Goal: Information Seeking & Learning: Learn about a topic

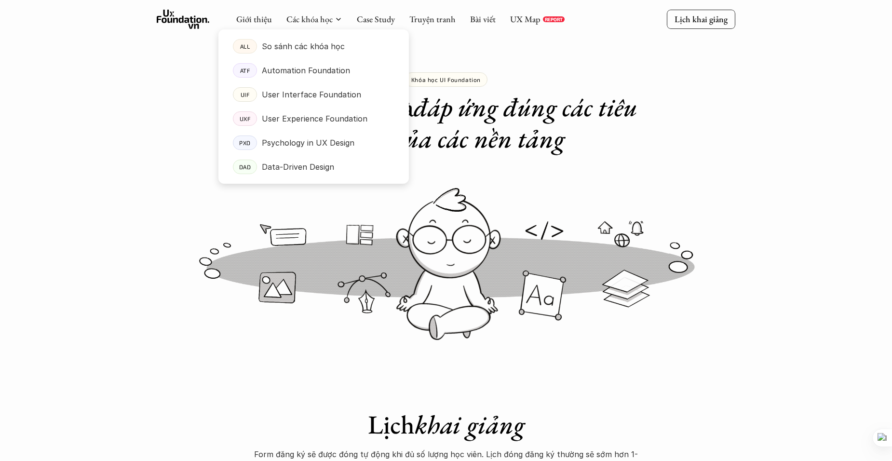
click at [327, 24] on div at bounding box center [314, 99] width 191 height 170
click at [318, 24] on div at bounding box center [314, 99] width 191 height 170
click at [238, 48] on div "ALL" at bounding box center [245, 46] width 24 height 14
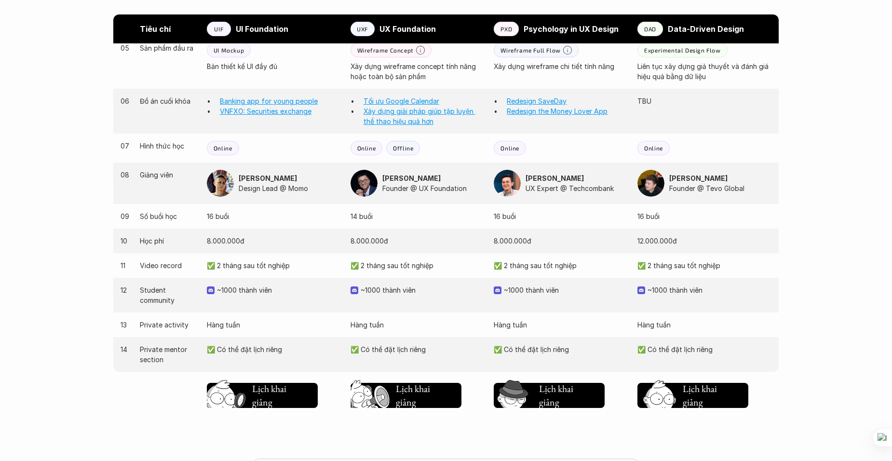
scroll to position [868, 0]
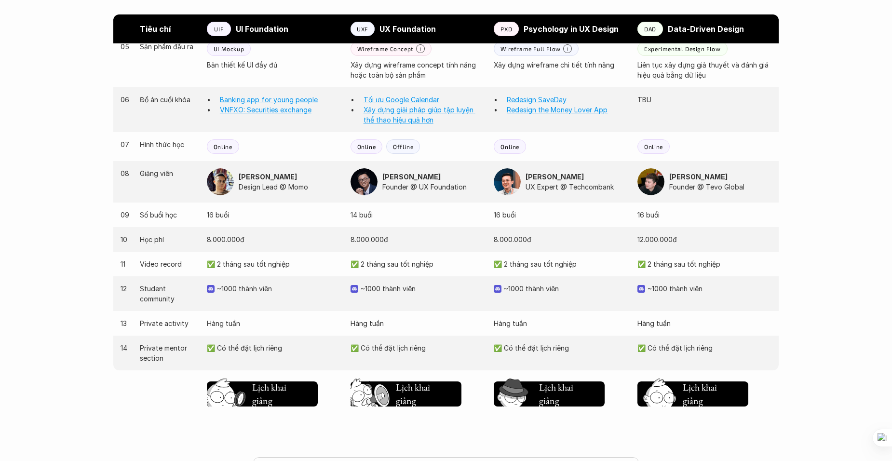
click at [818, 260] on div "Giới thiệu Các khóa học Case Study Truyện tranh Bài viết UX Map REPORT Lịch kha…" at bounding box center [446, 17] width 892 height 1771
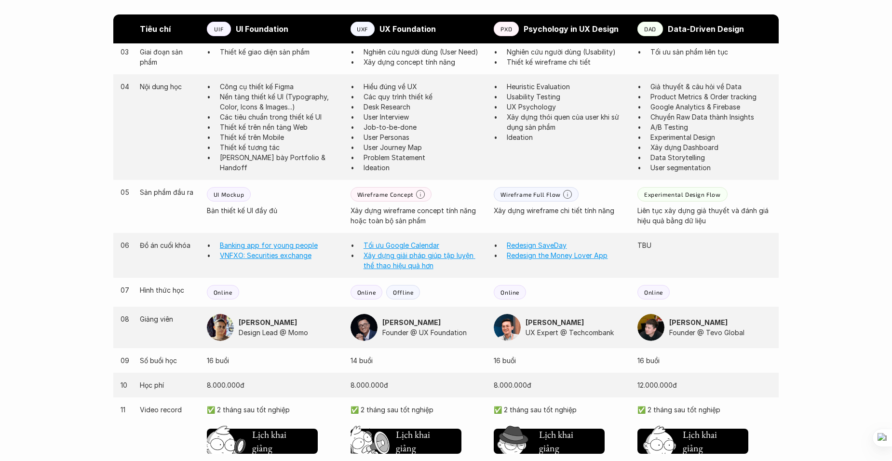
scroll to position [724, 0]
drag, startPoint x: 672, startPoint y: 210, endPoint x: 709, endPoint y: 219, distance: 37.6
click at [709, 219] on p "Liên tục xây dựng giả thuyết và đánh giá hiệu quả bằng dữ liệu" at bounding box center [705, 215] width 134 height 20
click at [568, 211] on p "Xây dựng wireframe chi tiết tính năng" at bounding box center [561, 210] width 134 height 10
drag, startPoint x: 559, startPoint y: 211, endPoint x: 580, endPoint y: 211, distance: 21.2
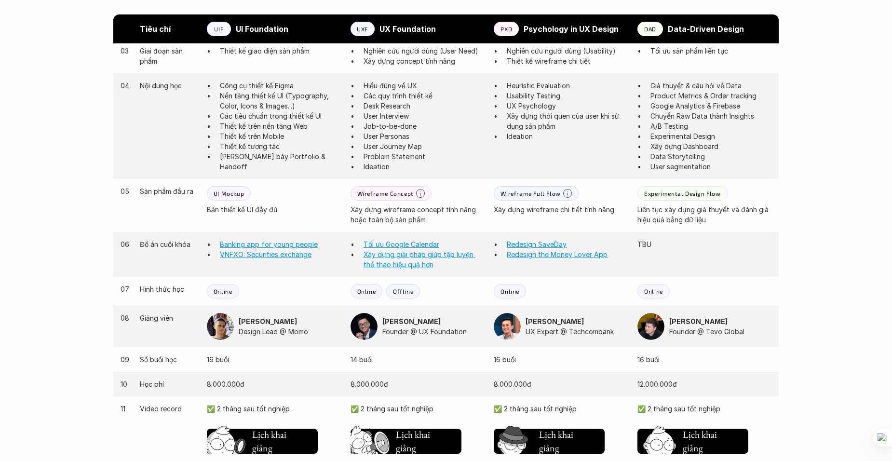
click at [580, 211] on p "Xây dựng wireframe chi tiết tính năng" at bounding box center [561, 210] width 134 height 10
drag, startPoint x: 580, startPoint y: 211, endPoint x: 558, endPoint y: 214, distance: 22.4
click at [558, 214] on p "Xây dựng wireframe chi tiết tính năng" at bounding box center [561, 210] width 134 height 10
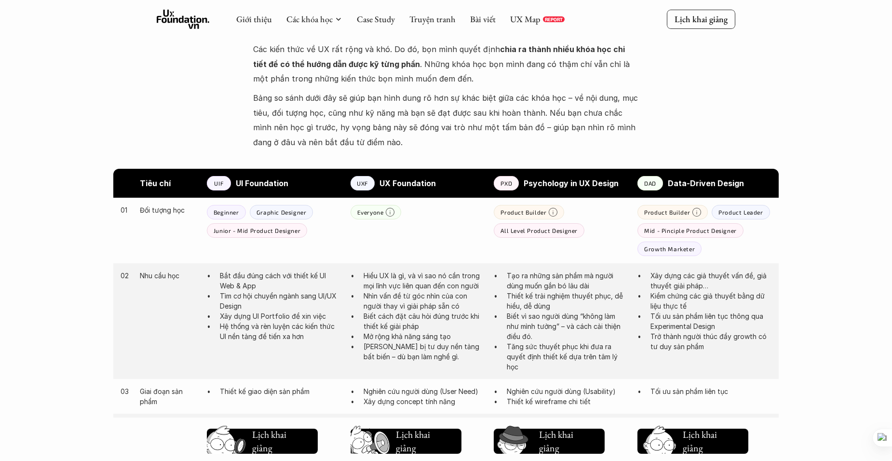
scroll to position [297, 0]
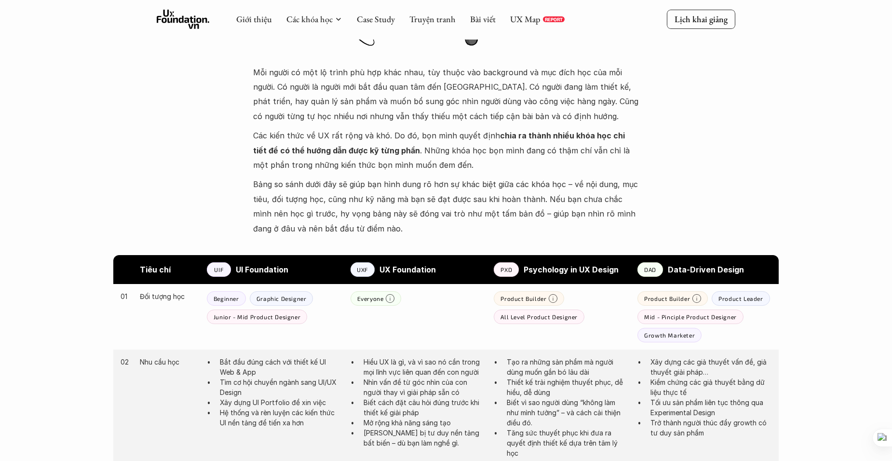
drag, startPoint x: 219, startPoint y: 268, endPoint x: 213, endPoint y: 270, distance: 6.6
click at [213, 270] on div "UIF" at bounding box center [219, 269] width 24 height 14
drag, startPoint x: 213, startPoint y: 270, endPoint x: 222, endPoint y: 268, distance: 9.3
click at [222, 268] on div "UIF" at bounding box center [219, 269] width 24 height 14
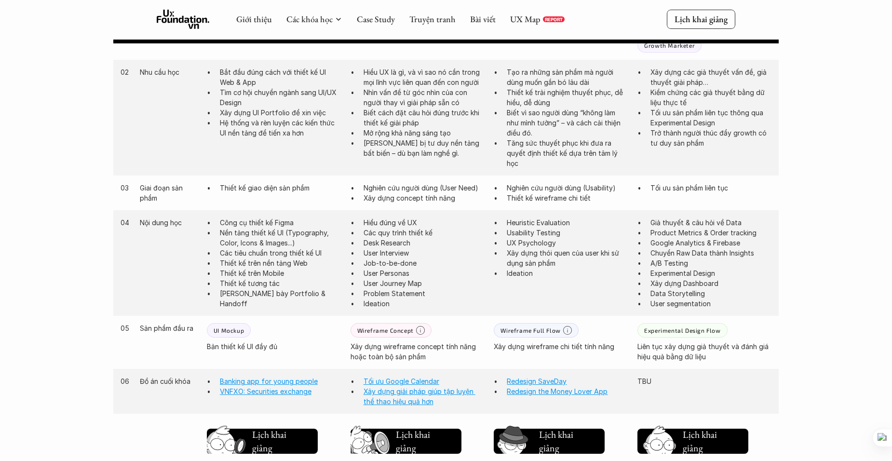
scroll to position [586, 0]
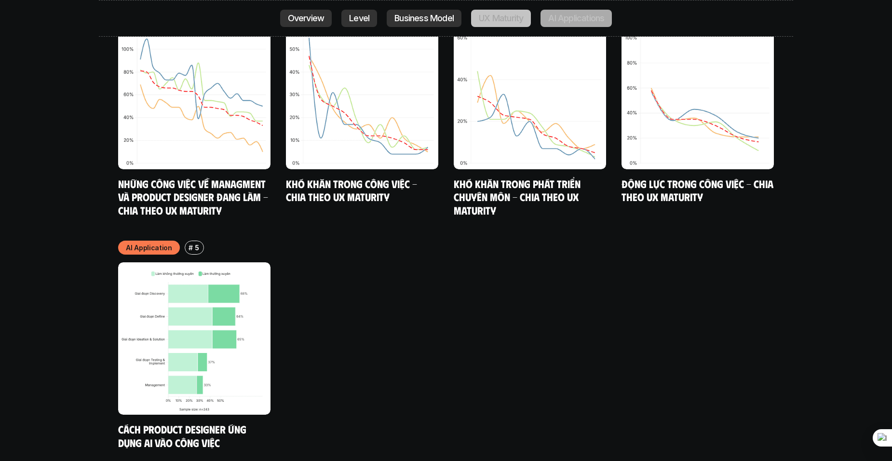
scroll to position [5162, 0]
